Goal: Find contact information: Find contact information

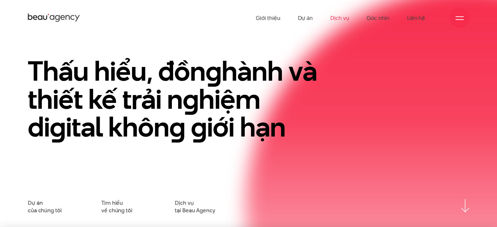
click at [340, 21] on link "Dịch vụ" at bounding box center [339, 18] width 19 height 36
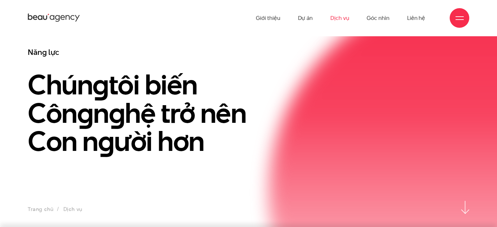
click at [340, 21] on link "Dịch vụ" at bounding box center [339, 18] width 19 height 36
click at [416, 21] on link "Liên hệ" at bounding box center [416, 18] width 18 height 36
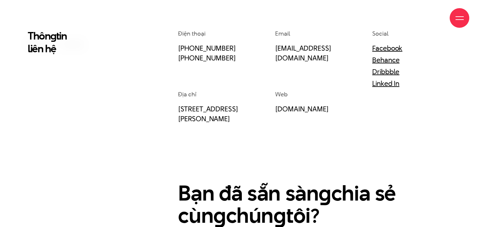
scroll to position [187, 0]
click at [380, 84] on link "Linked In" at bounding box center [385, 83] width 27 height 10
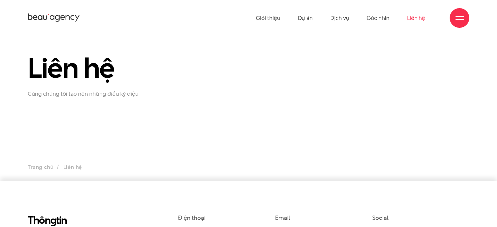
scroll to position [1, 0]
